Goal: Information Seeking & Learning: Learn about a topic

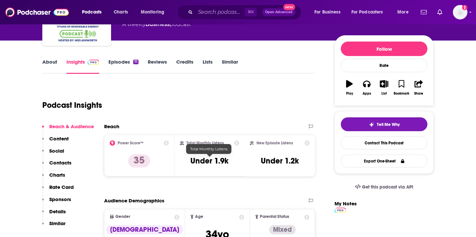
click at [217, 163] on h3 "Under 1.9k" at bounding box center [209, 161] width 38 height 10
copy div "Under 1.9k"
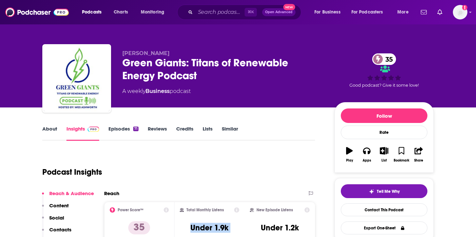
click at [125, 130] on link "Episodes 71" at bounding box center [123, 133] width 30 height 15
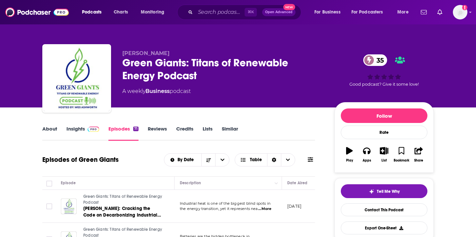
click at [84, 127] on link "Insights" at bounding box center [82, 133] width 33 height 15
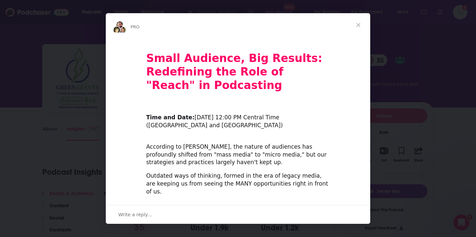
click at [357, 22] on span "Close" at bounding box center [358, 25] width 24 height 24
